Goal: Find specific page/section: Find specific page/section

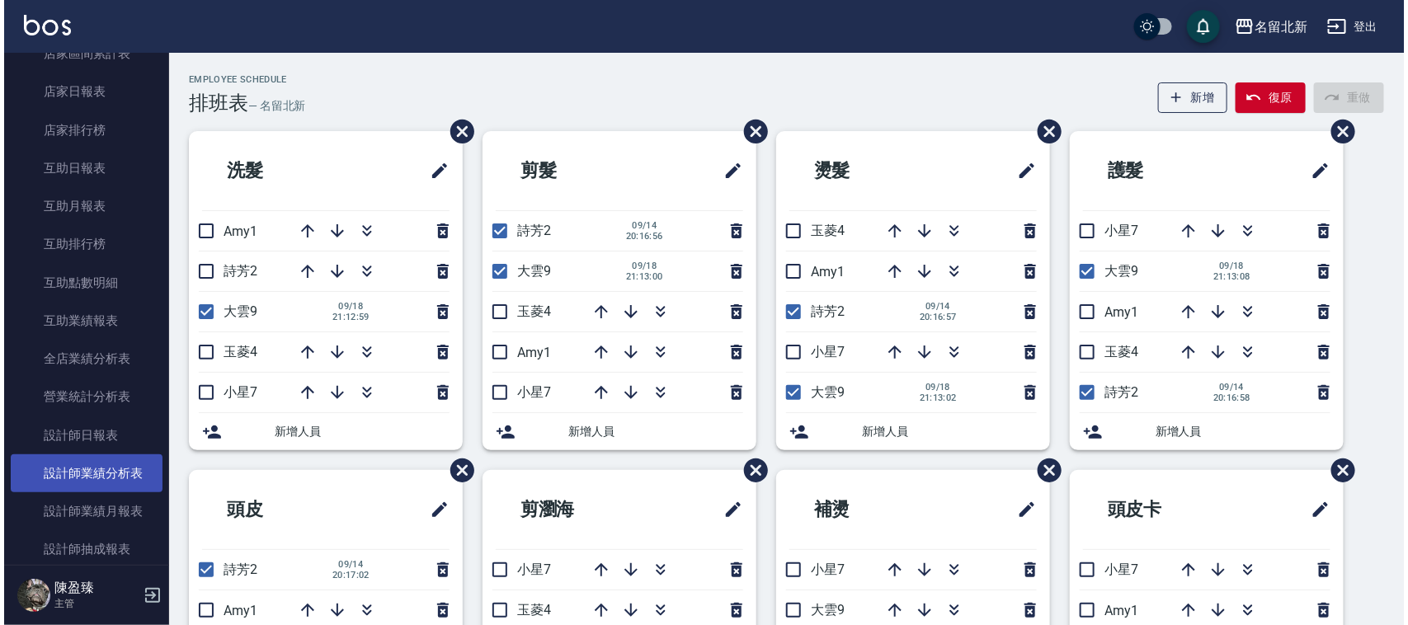
scroll to position [722, 0]
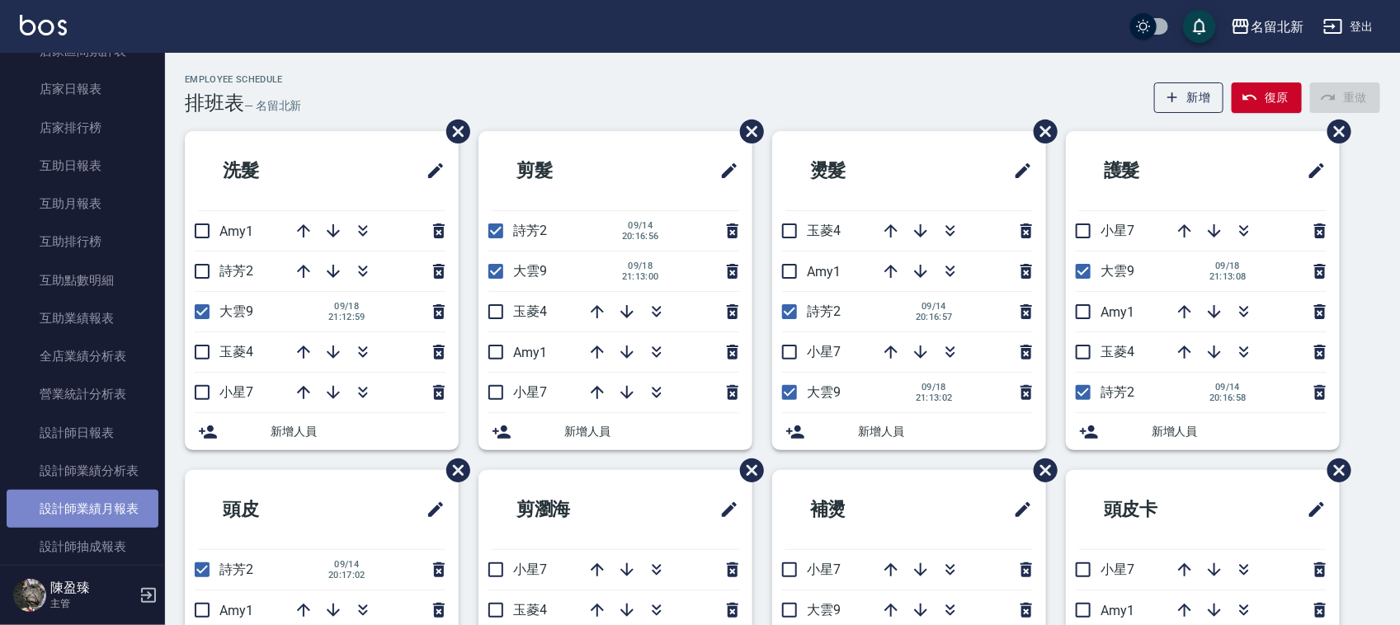
click at [120, 505] on link "設計師業績月報表" at bounding box center [83, 509] width 152 height 38
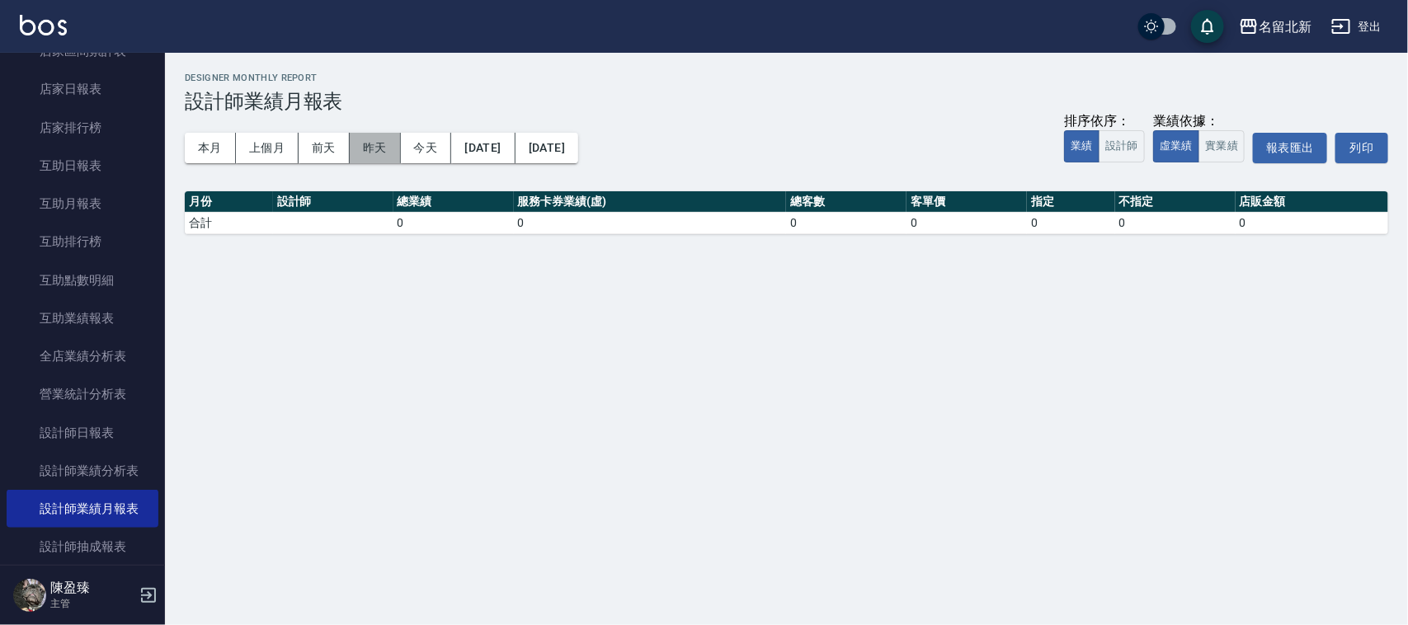
click at [369, 155] on button "昨天" at bounding box center [375, 148] width 51 height 31
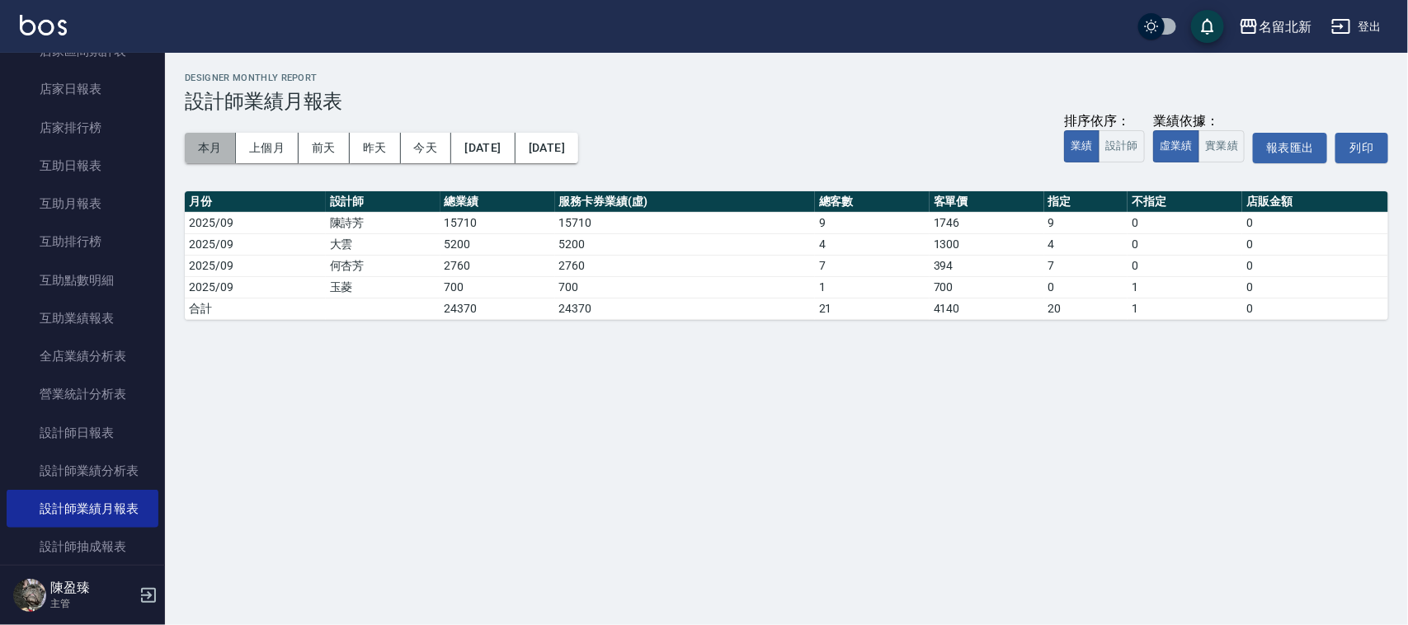
click at [202, 154] on button "本月" at bounding box center [210, 148] width 51 height 31
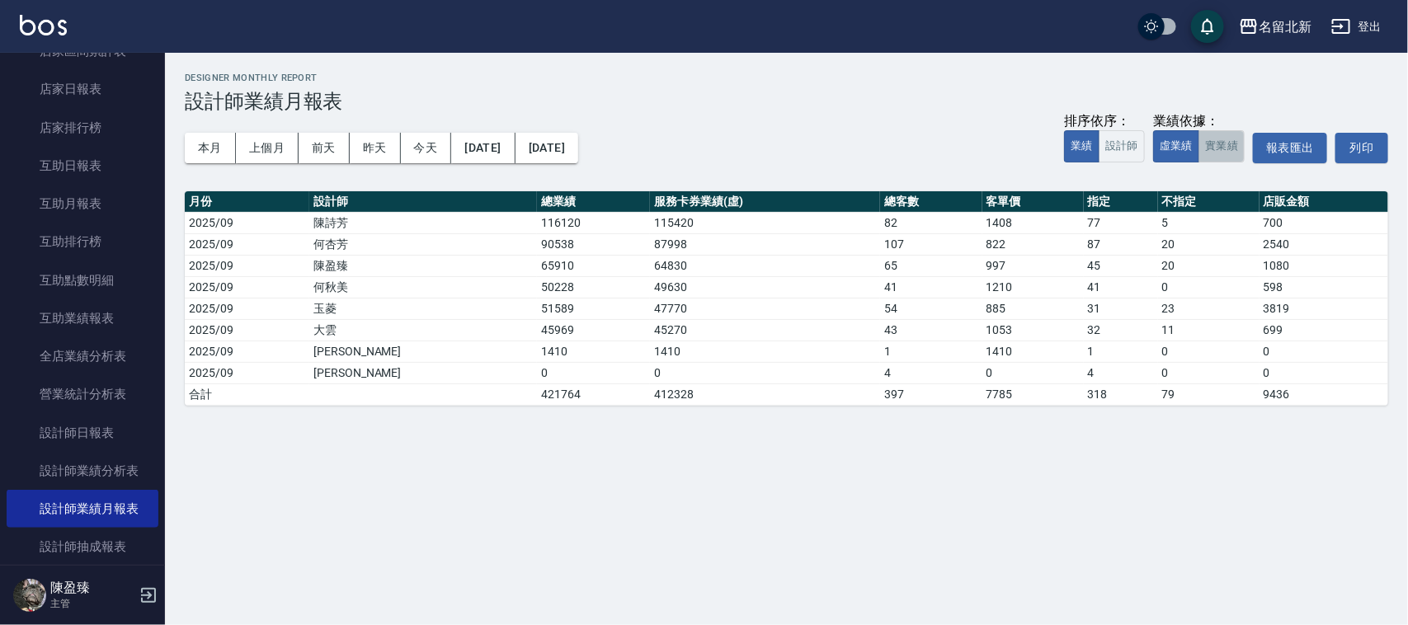
click at [1210, 142] on button "實業績" at bounding box center [1221, 146] width 46 height 32
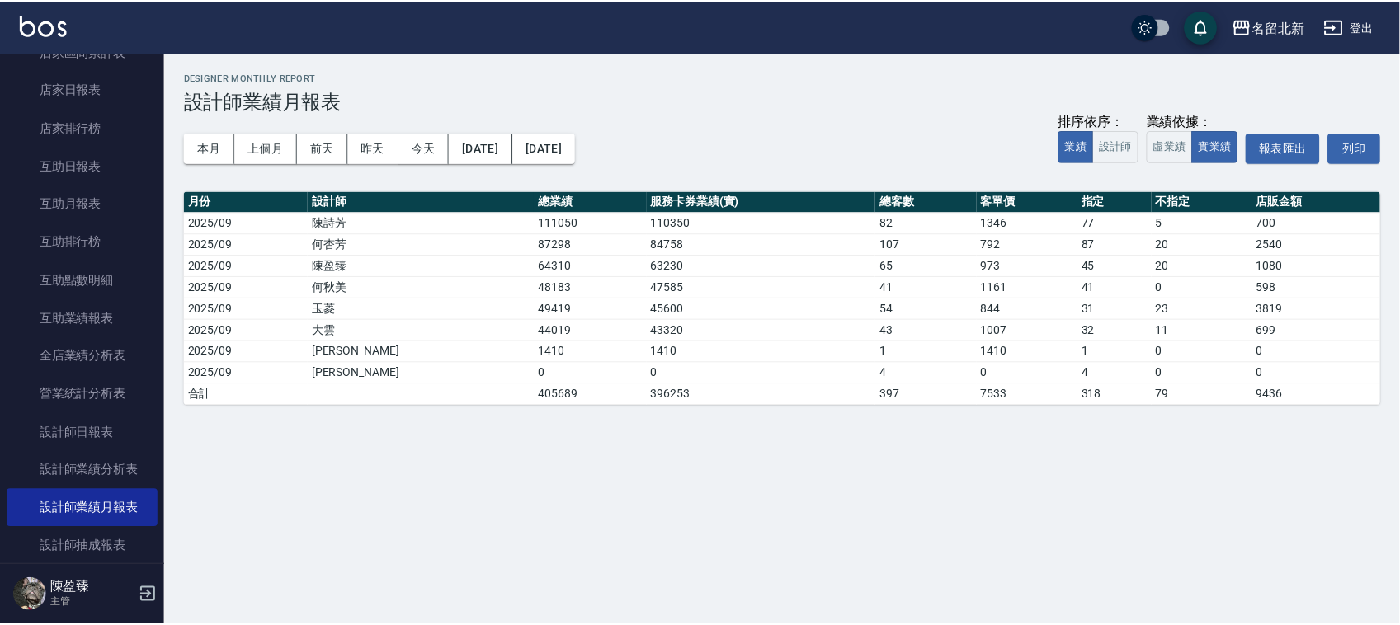
scroll to position [825, 0]
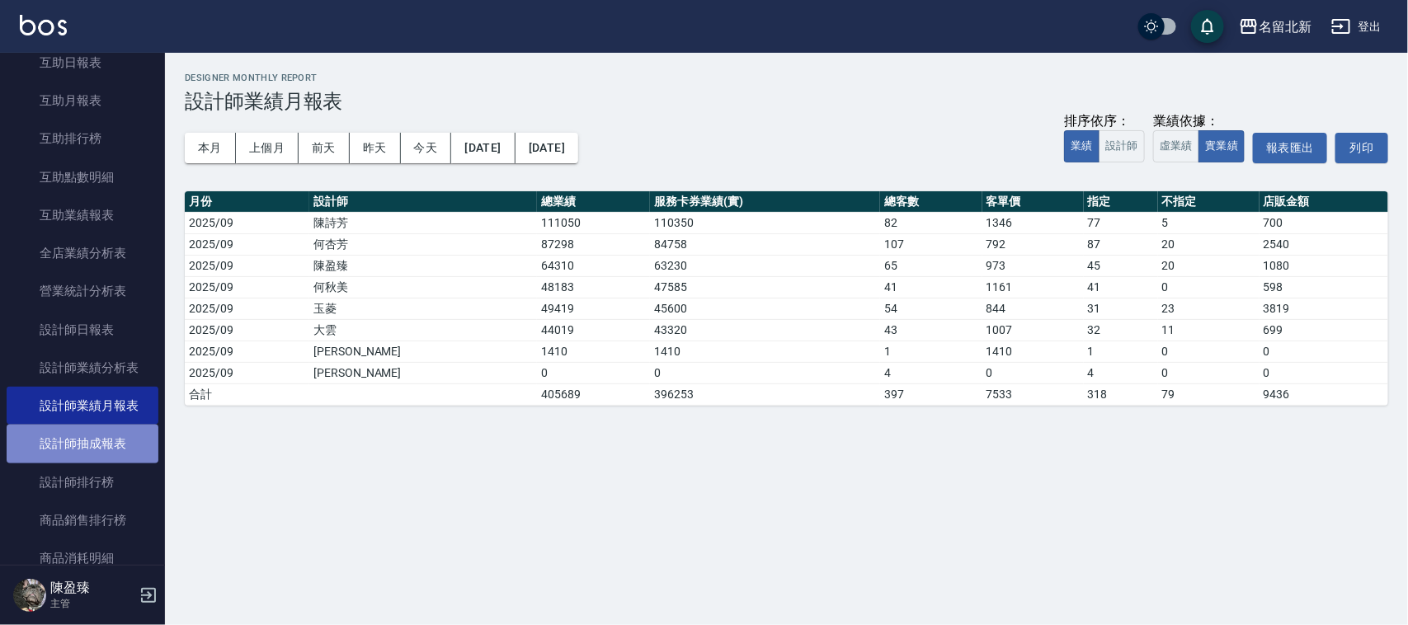
click at [104, 442] on link "設計師抽成報表" at bounding box center [83, 444] width 152 height 38
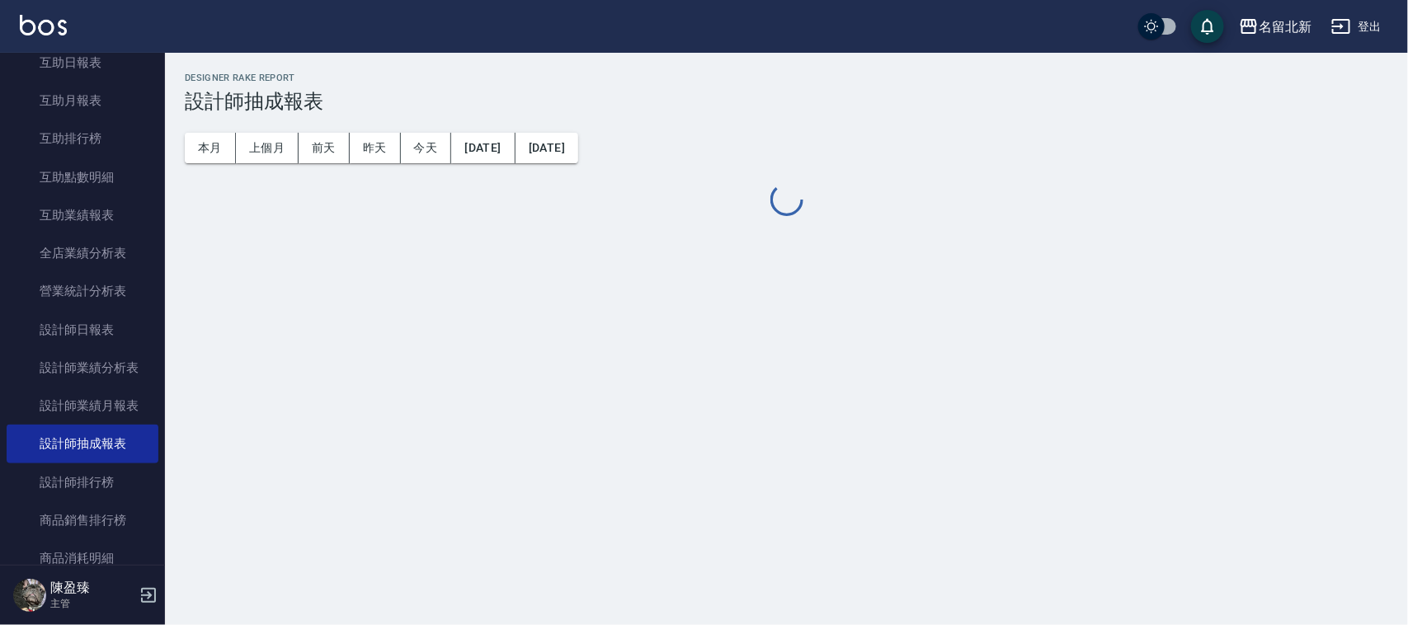
click at [355, 167] on div "Designer Rake Report 設計師抽成報表 本月 上個月 [DATE] [DATE] [DATE] [DATE] [DATE]" at bounding box center [786, 146] width 1243 height 186
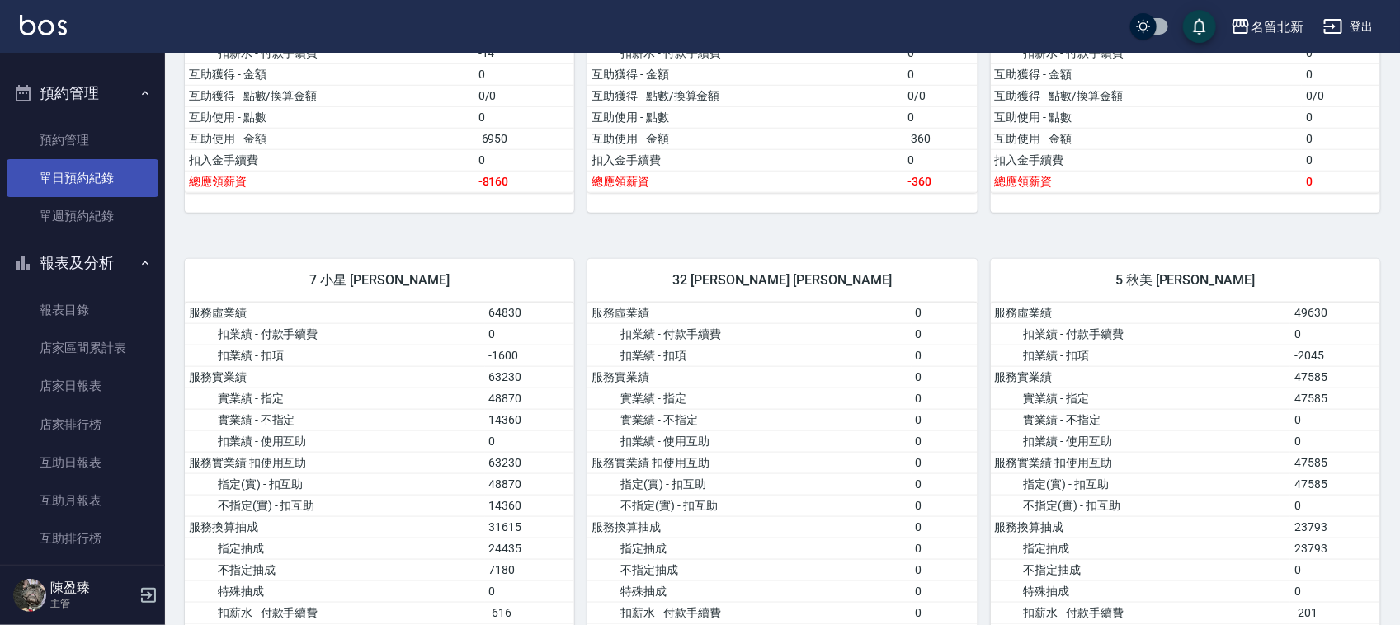
scroll to position [206, 0]
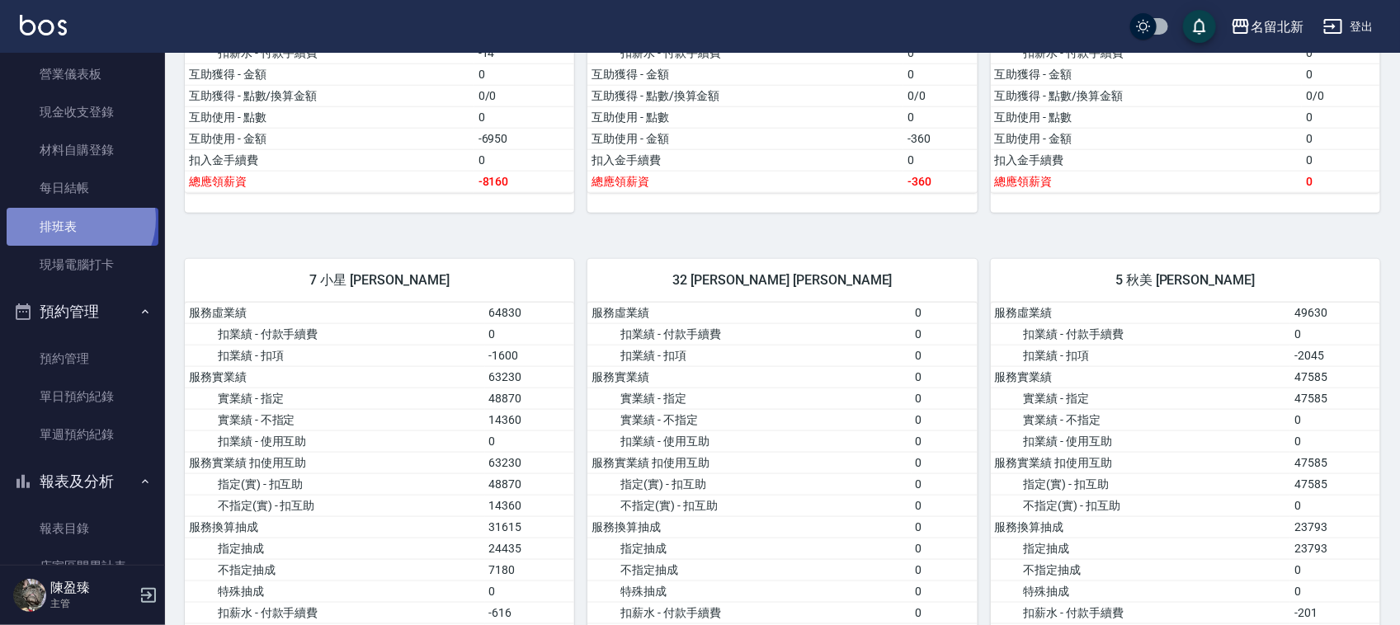
click at [76, 219] on link "排班表" at bounding box center [83, 227] width 152 height 38
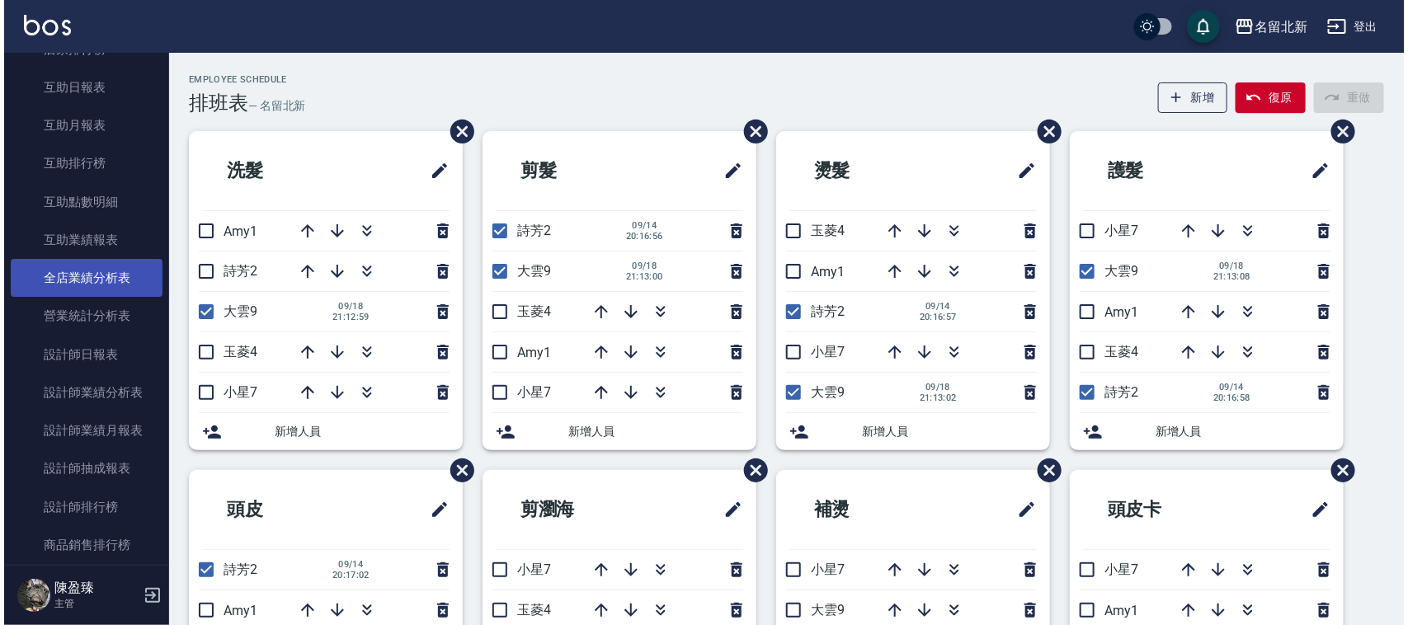
scroll to position [825, 0]
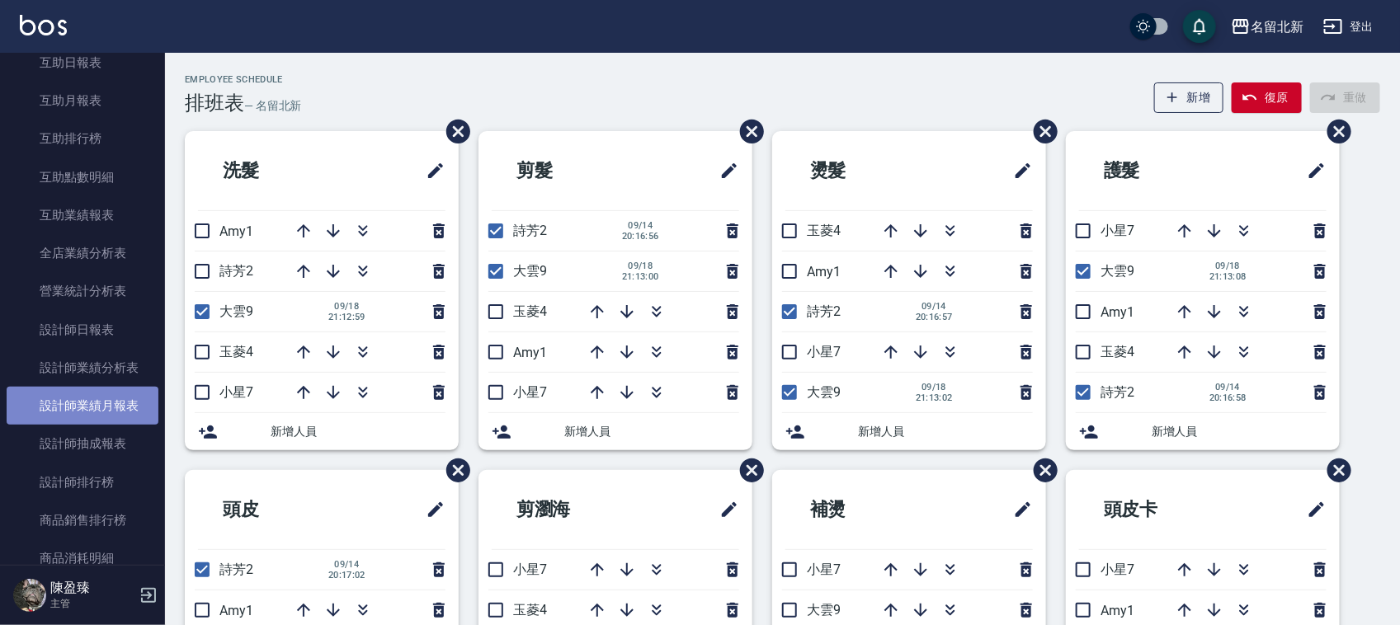
click at [114, 397] on link "設計師業績月報表" at bounding box center [83, 406] width 152 height 38
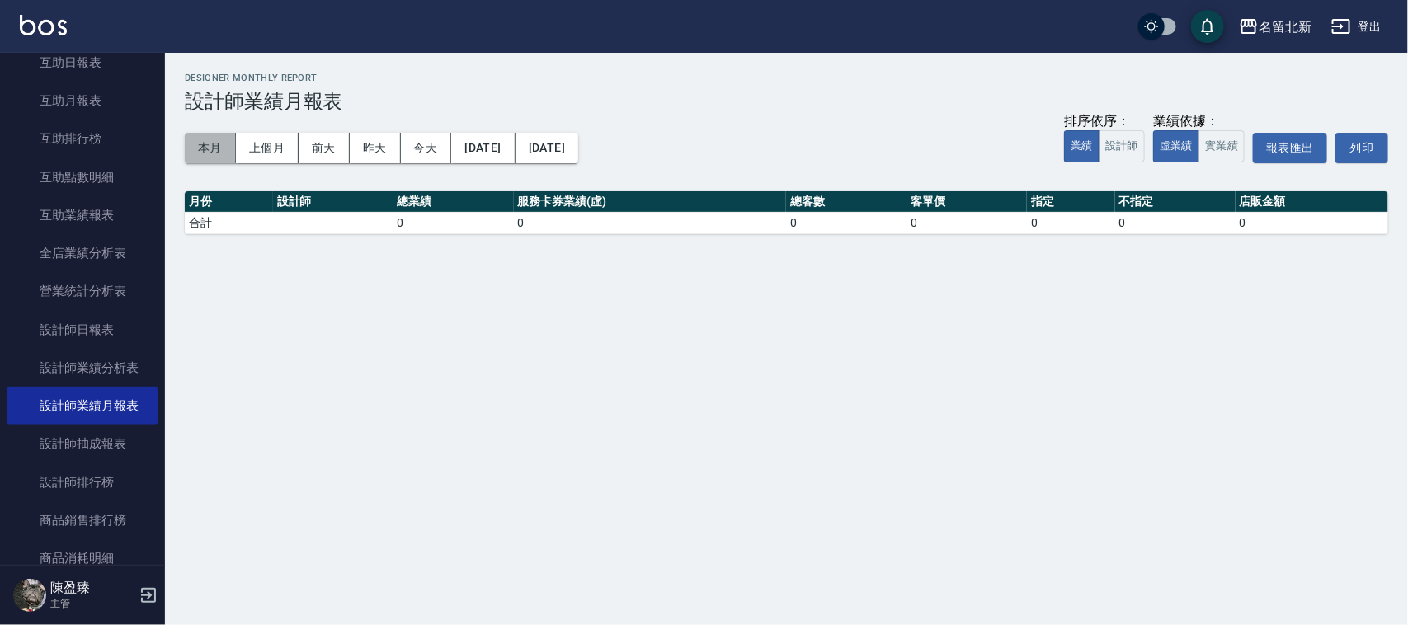
click at [191, 153] on button "本月" at bounding box center [210, 148] width 51 height 31
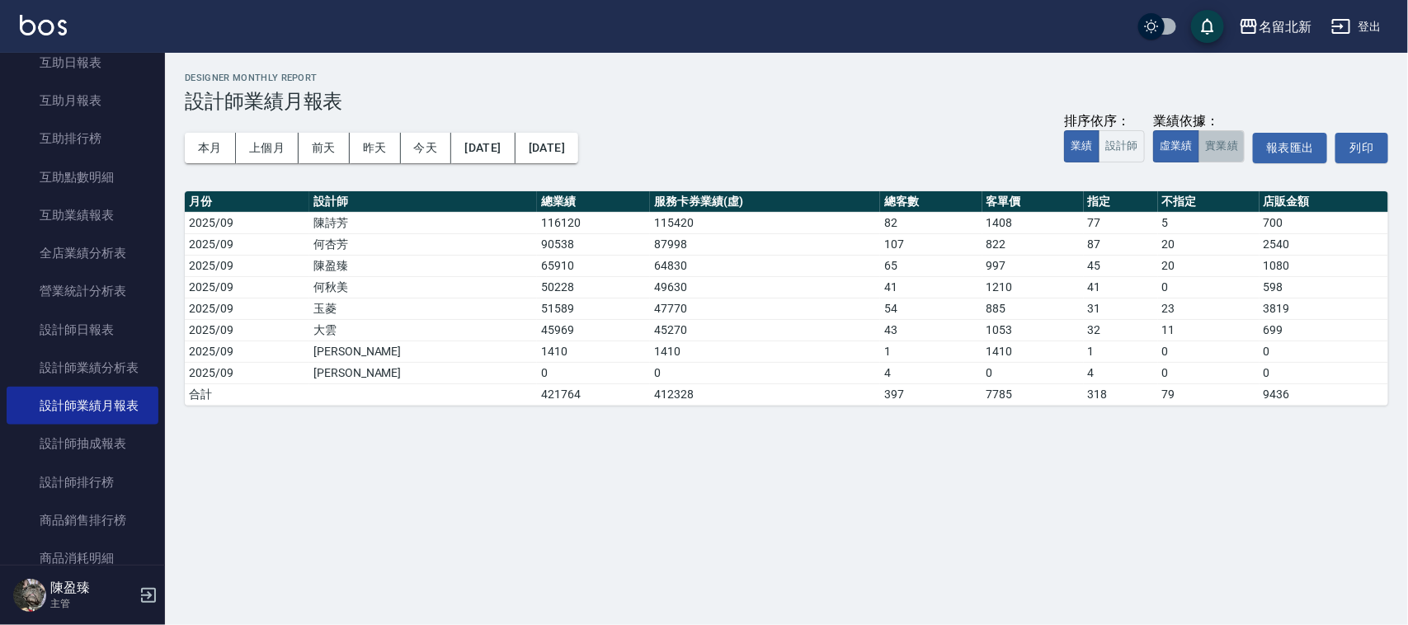
click at [1231, 151] on button "實業績" at bounding box center [1221, 146] width 46 height 32
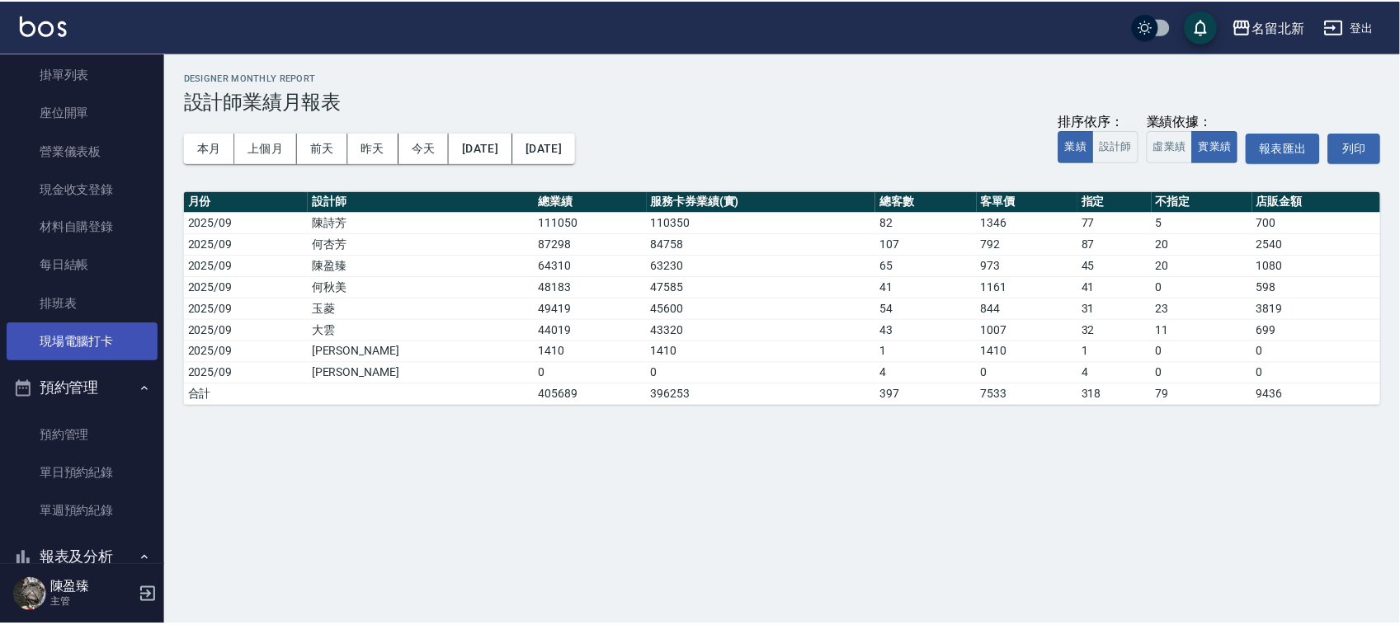
scroll to position [103, 0]
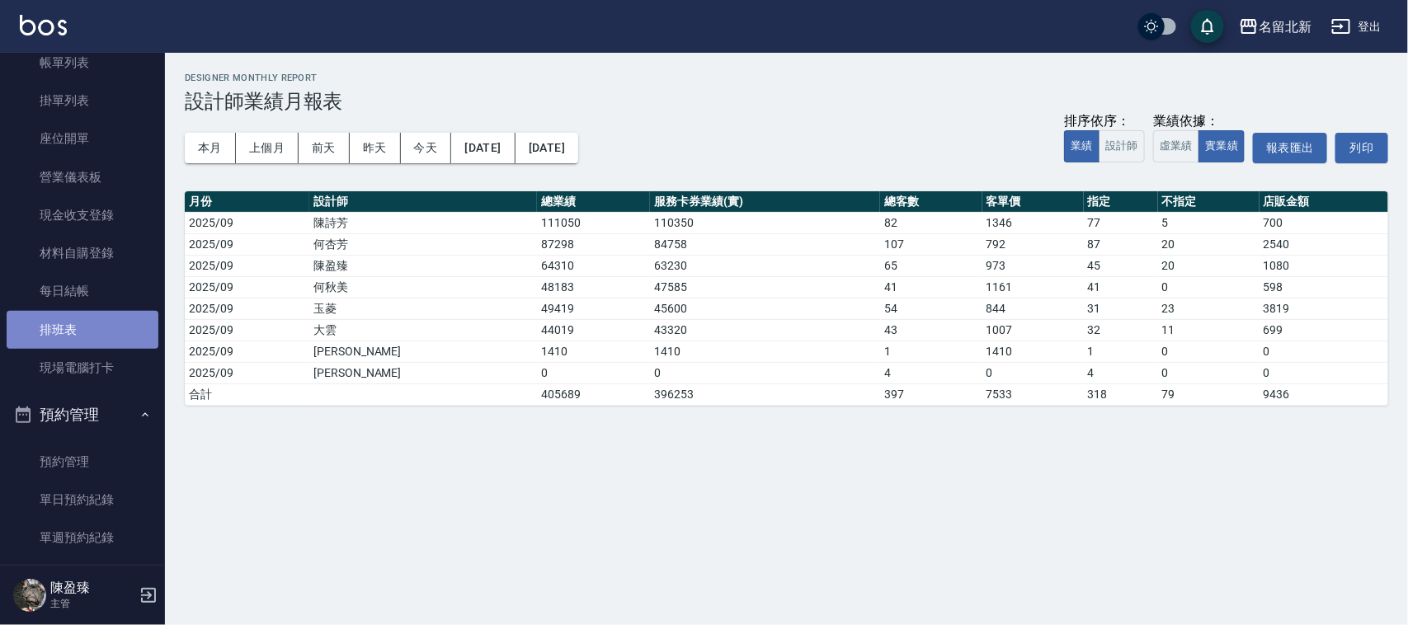
click at [96, 331] on link "排班表" at bounding box center [83, 330] width 152 height 38
